Goal: Task Accomplishment & Management: Use online tool/utility

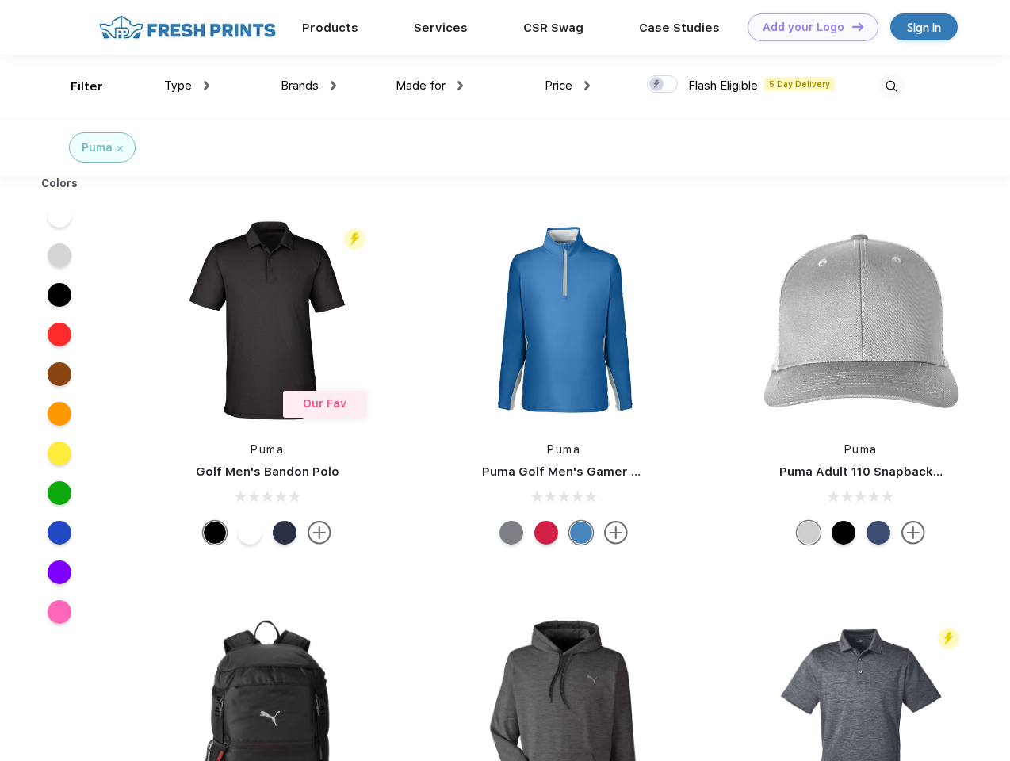
click at [807, 27] on link "Add your Logo Design Tool" at bounding box center [813, 27] width 131 height 28
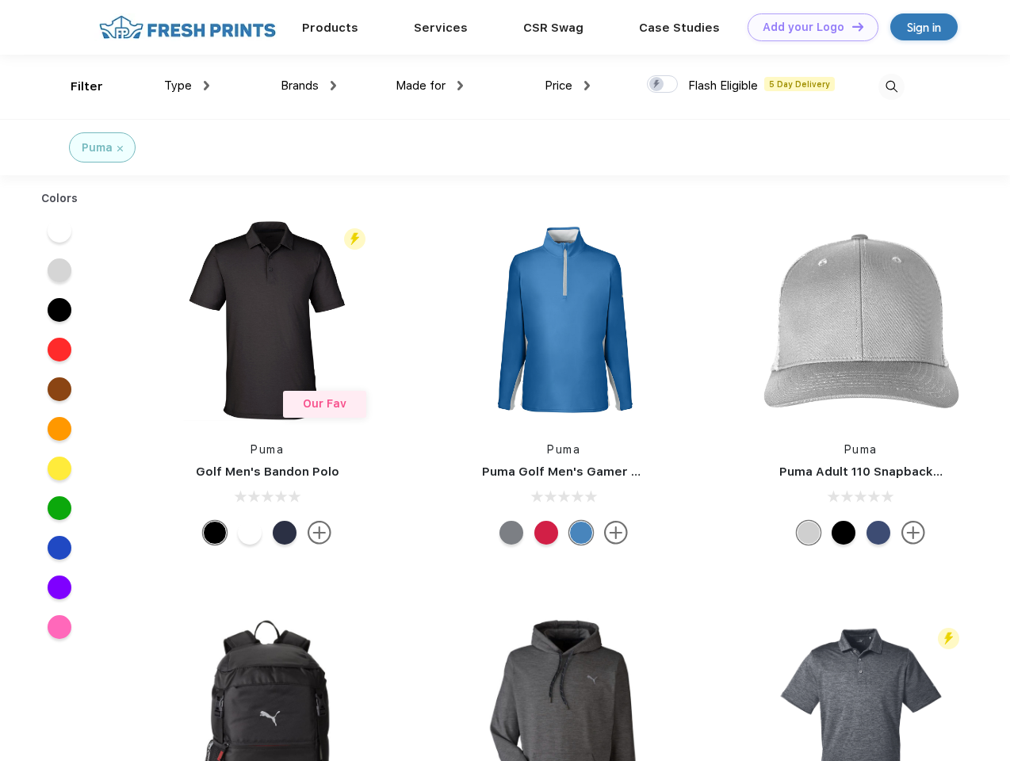
click at [0, 0] on div "Design Tool" at bounding box center [0, 0] width 0 height 0
click at [851, 26] on link "Add your Logo Design Tool" at bounding box center [813, 27] width 131 height 28
click at [76, 86] on div "Filter" at bounding box center [87, 87] width 33 height 18
click at [187, 86] on span "Type" at bounding box center [178, 86] width 28 height 14
click at [308, 86] on span "Brands" at bounding box center [300, 86] width 38 height 14
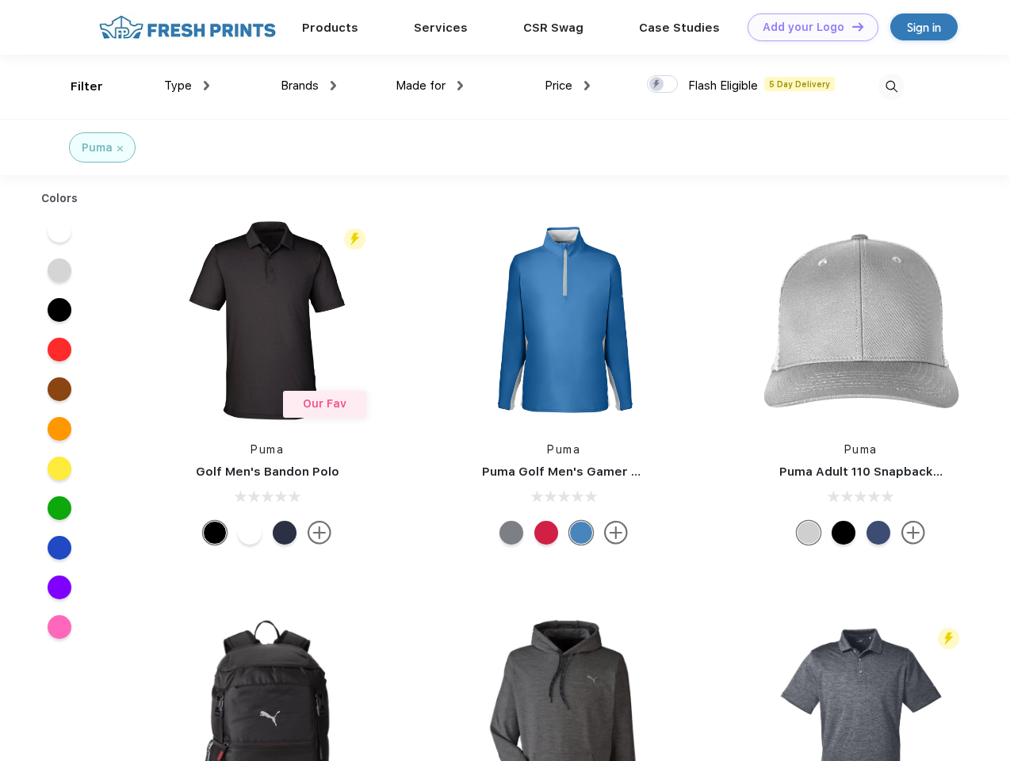
click at [430, 86] on span "Made for" at bounding box center [421, 86] width 50 height 14
click at [568, 86] on span "Price" at bounding box center [559, 86] width 28 height 14
click at [663, 85] on div at bounding box center [662, 83] width 31 height 17
click at [657, 85] on input "checkbox" at bounding box center [652, 80] width 10 height 10
click at [891, 86] on img at bounding box center [892, 87] width 26 height 26
